Goal: Task Accomplishment & Management: Manage account settings

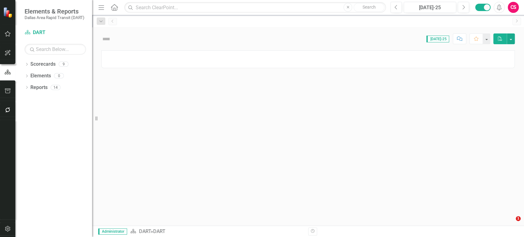
click at [7, 110] on icon "button" at bounding box center [8, 109] width 6 height 5
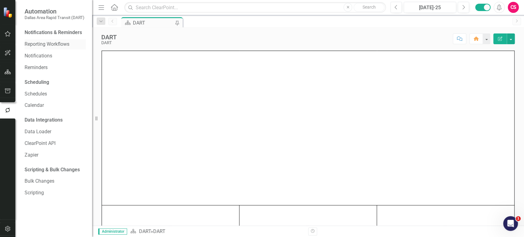
click at [49, 48] on div "Reporting Workflows" at bounding box center [55, 44] width 61 height 10
click at [56, 41] on link "Reporting Workflows" at bounding box center [55, 44] width 61 height 7
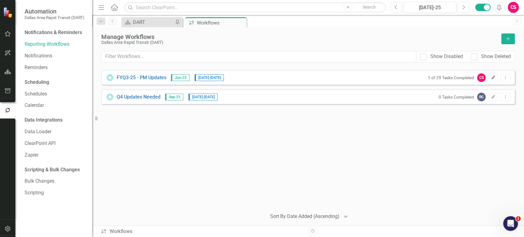
click at [493, 79] on icon "Edit" at bounding box center [492, 78] width 5 height 4
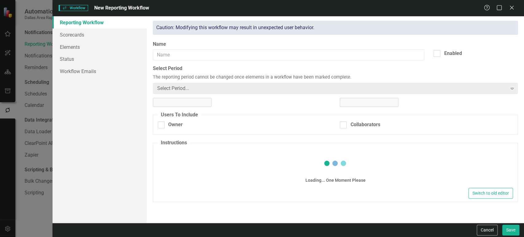
type input "FYQ3-25 - PM Updates"
checkbox input "true"
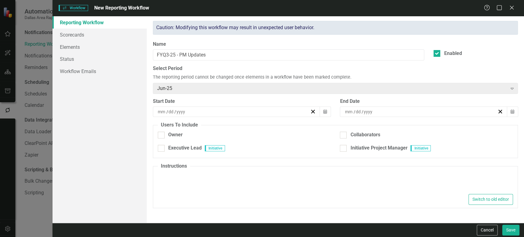
type textarea "<p>Below you will see all the initiatives you are responsible for as the Projec…"
type input "8"
type input "11"
type input "2025"
type input "8"
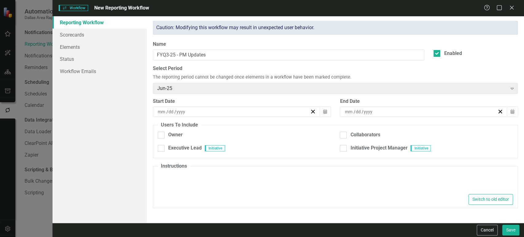
type input "22"
type input "2025"
checkbox input "true"
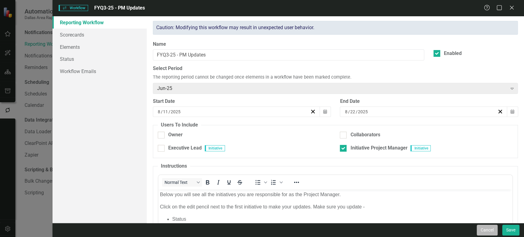
click at [483, 234] on button "Cancel" at bounding box center [486, 230] width 21 height 11
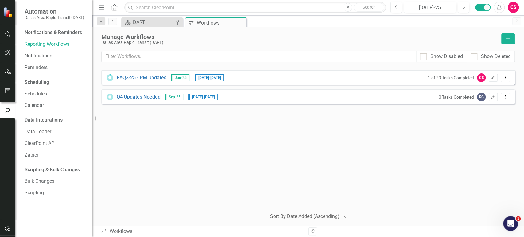
click at [6, 224] on button "button" at bounding box center [8, 228] width 14 height 13
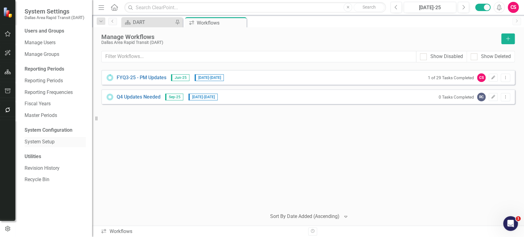
click at [43, 140] on link "System Setup" at bounding box center [55, 141] width 61 height 7
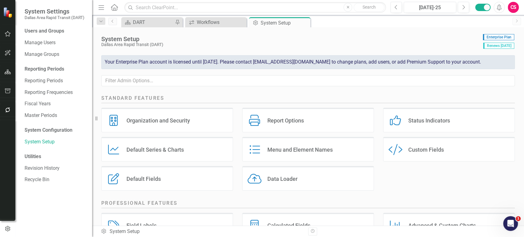
click at [413, 151] on div "Custom Fields" at bounding box center [426, 149] width 36 height 7
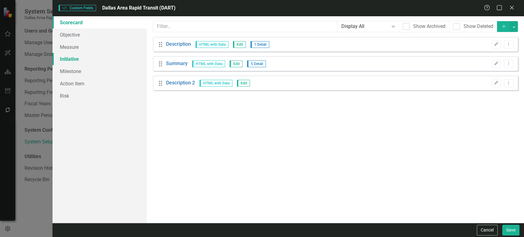
click at [66, 58] on link "Initiative" at bounding box center [99, 59] width 94 height 12
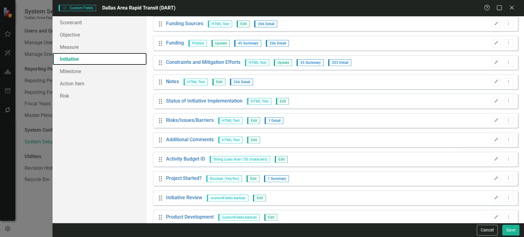
scroll to position [321, 0]
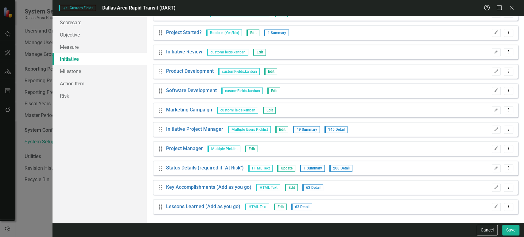
click at [249, 131] on span "Multiple Users Picklist" at bounding box center [249, 129] width 43 height 7
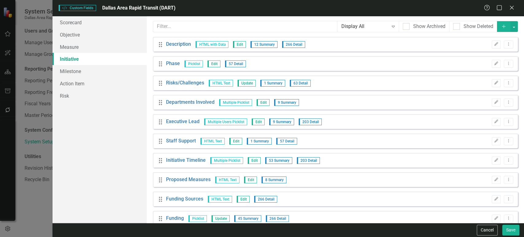
click at [501, 27] on icon "Add" at bounding box center [504, 26] width 6 height 4
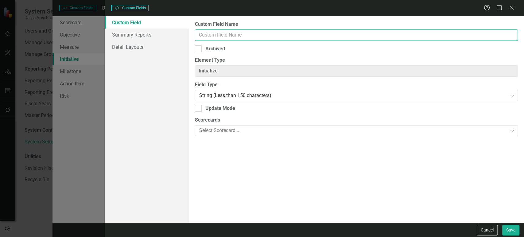
click at [225, 35] on input "Custom Field Name" at bounding box center [356, 34] width 323 height 11
type input "Vice President"
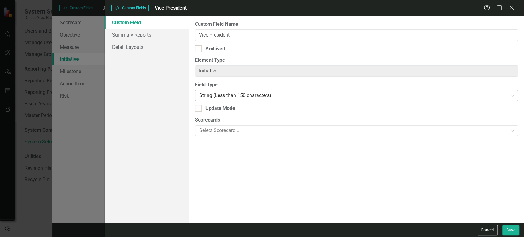
click at [273, 100] on div "String (Less than 150 characters) Expand" at bounding box center [356, 95] width 323 height 11
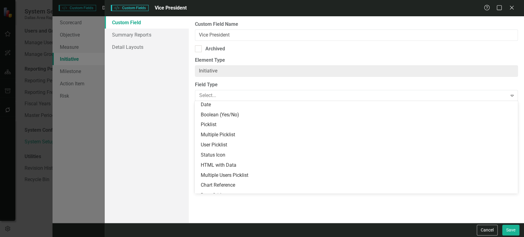
scroll to position [92, 0]
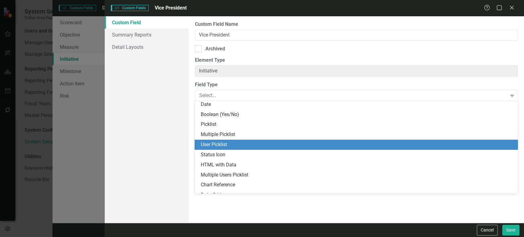
click at [229, 144] on div "User Picklist" at bounding box center [357, 144] width 313 height 7
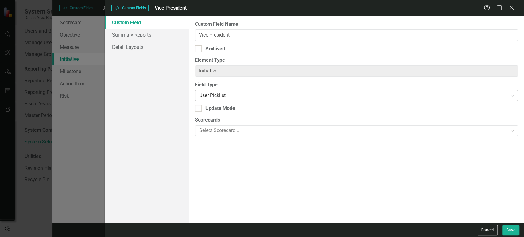
click at [239, 97] on div "User Picklist" at bounding box center [353, 95] width 308 height 7
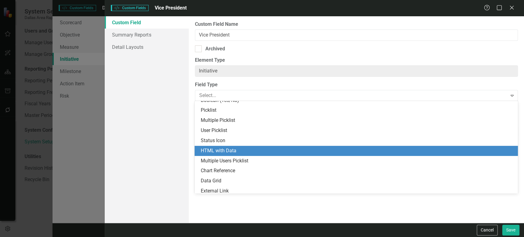
scroll to position [129, 0]
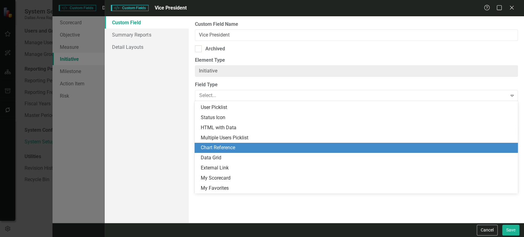
click at [238, 136] on div "Multiple Users Picklist" at bounding box center [357, 137] width 313 height 7
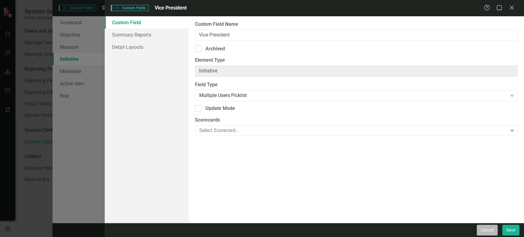
click at [482, 228] on button "Cancel" at bounding box center [486, 230] width 21 height 11
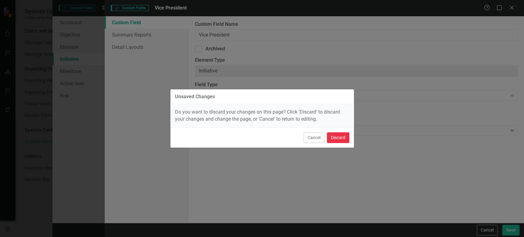
click at [339, 142] on button "Discard" at bounding box center [338, 137] width 22 height 11
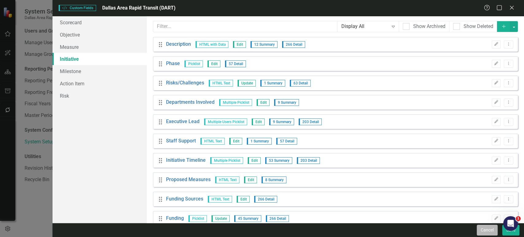
click at [489, 231] on button "Cancel" at bounding box center [486, 230] width 21 height 11
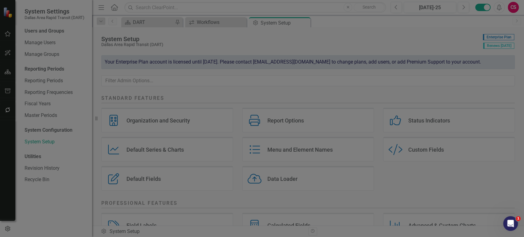
click at [3, 71] on div "Custom Style Custom Fields Dallas Area Rapid Transit (DART) Help Maximize Close…" at bounding box center [262, 118] width 524 height 237
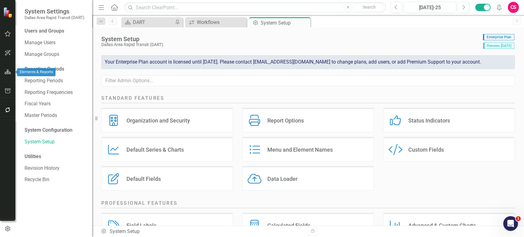
click at [4, 71] on button "button" at bounding box center [8, 72] width 14 height 13
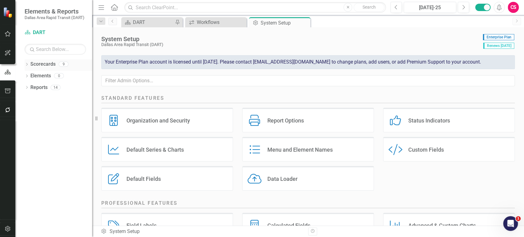
click at [27, 63] on icon "Dropdown" at bounding box center [27, 64] width 4 height 3
